Goal: Task Accomplishment & Management: Manage account settings

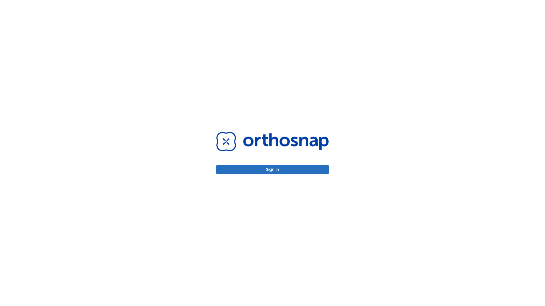
click at [272, 170] on button "Sign in" at bounding box center [272, 169] width 112 height 9
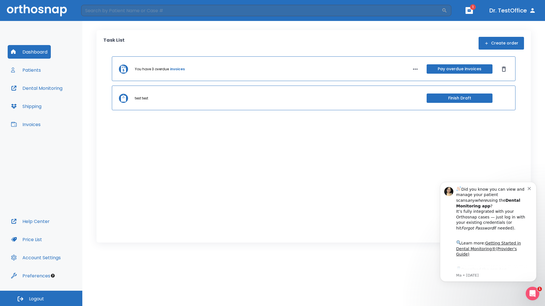
click at [41, 299] on span "Logout" at bounding box center [36, 299] width 15 height 6
